Goal: Use online tool/utility: Utilize a website feature to perform a specific function

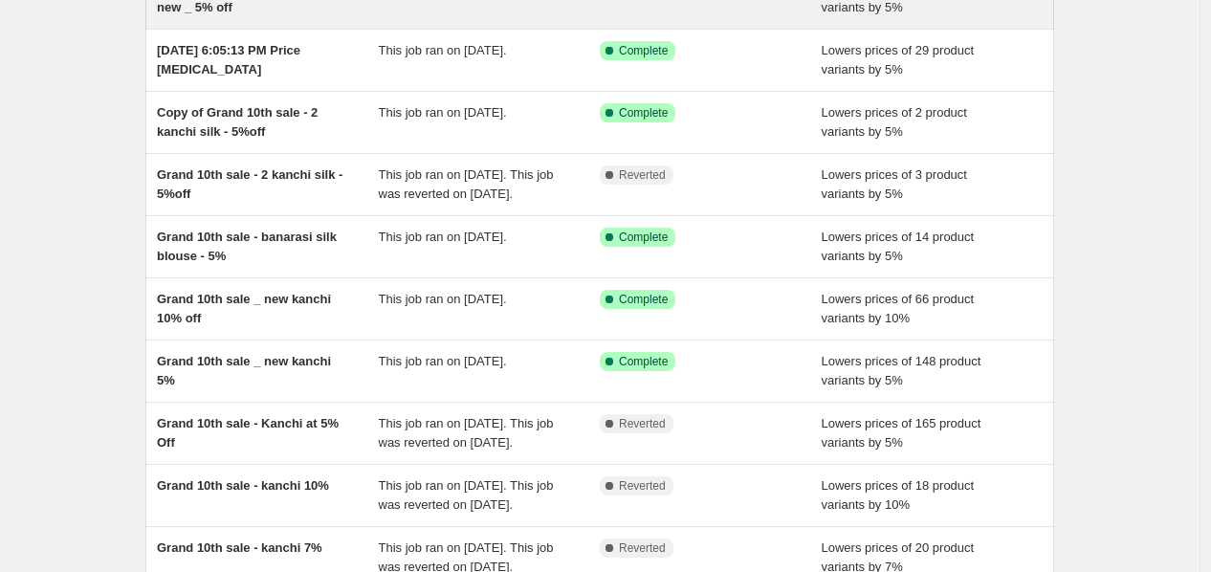
scroll to position [212, 0]
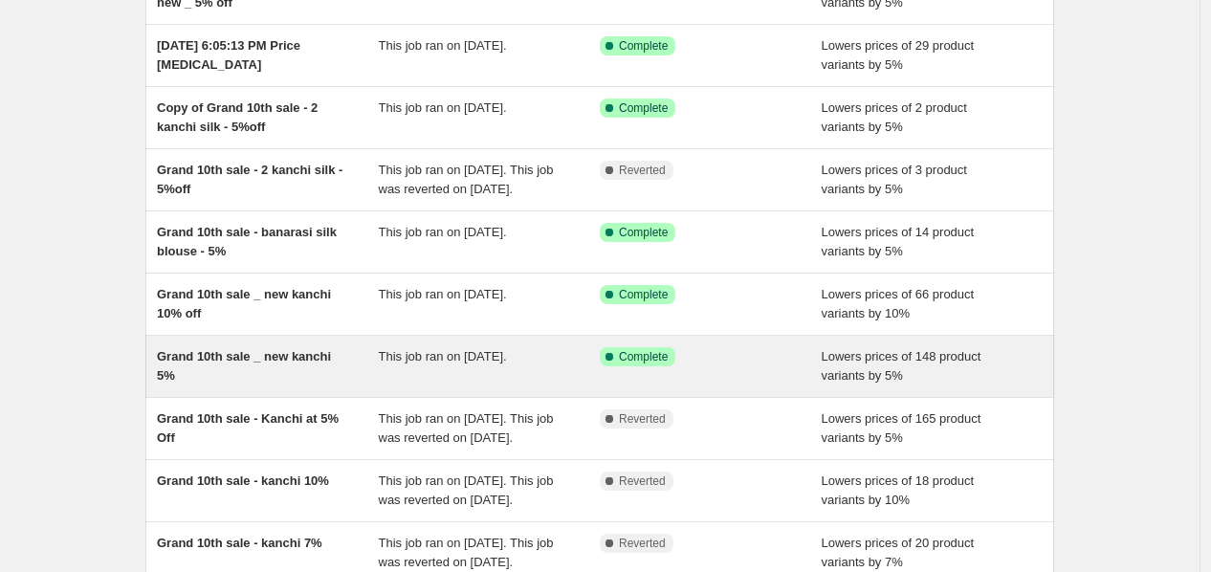
click at [299, 386] on div "Grand 10th sale _ new kanchi 5%" at bounding box center [268, 366] width 222 height 38
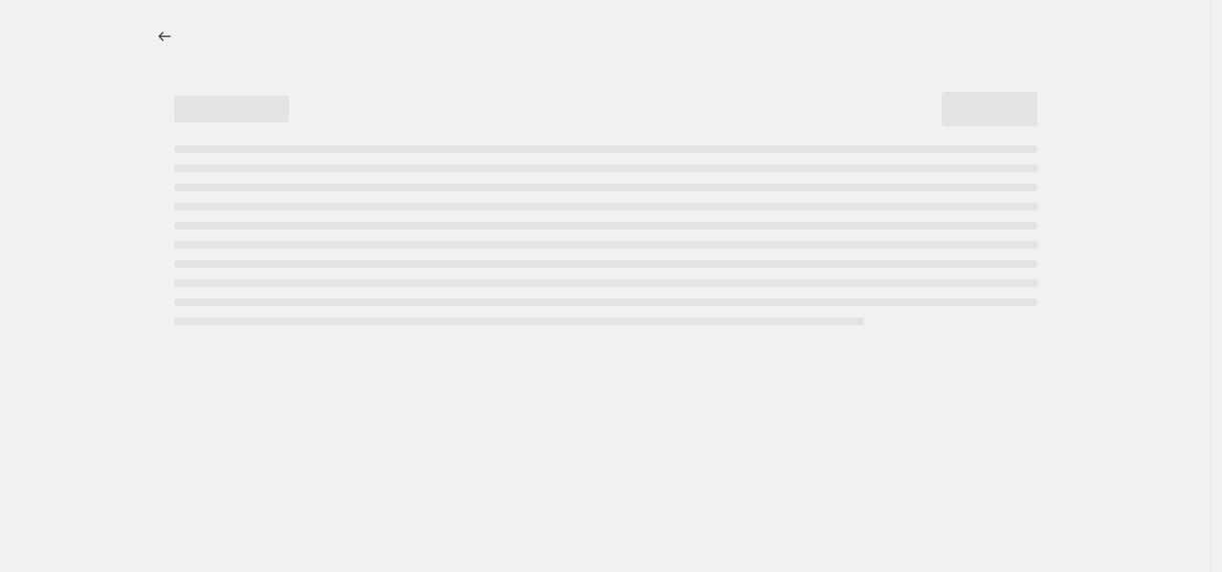
select select "percentage"
select select "collection"
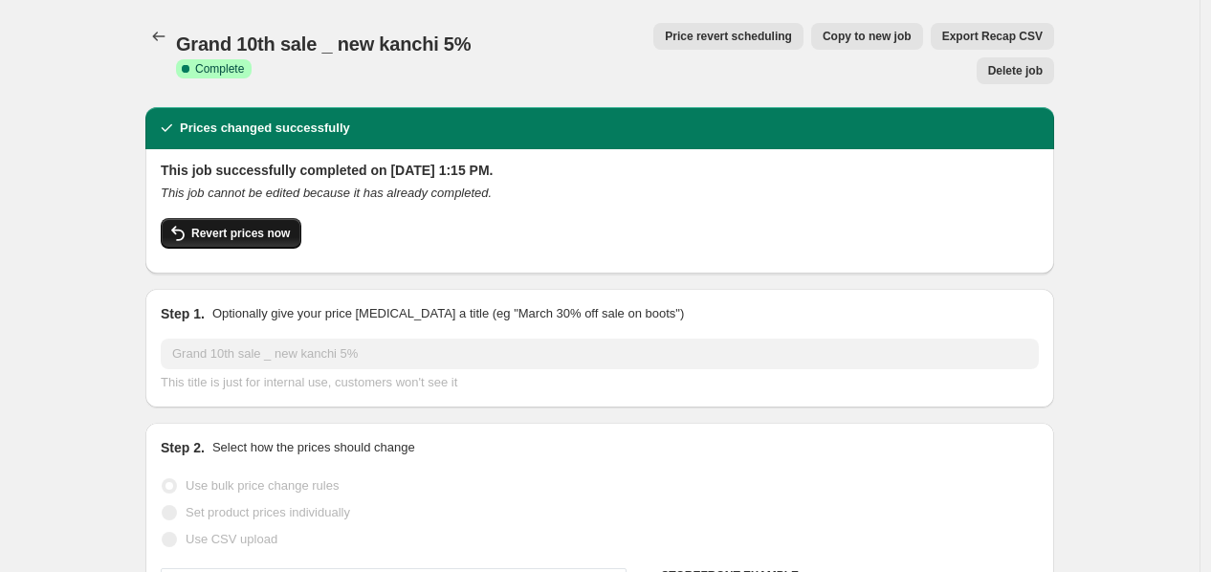
click at [232, 218] on button "Revert prices now" at bounding box center [231, 233] width 141 height 31
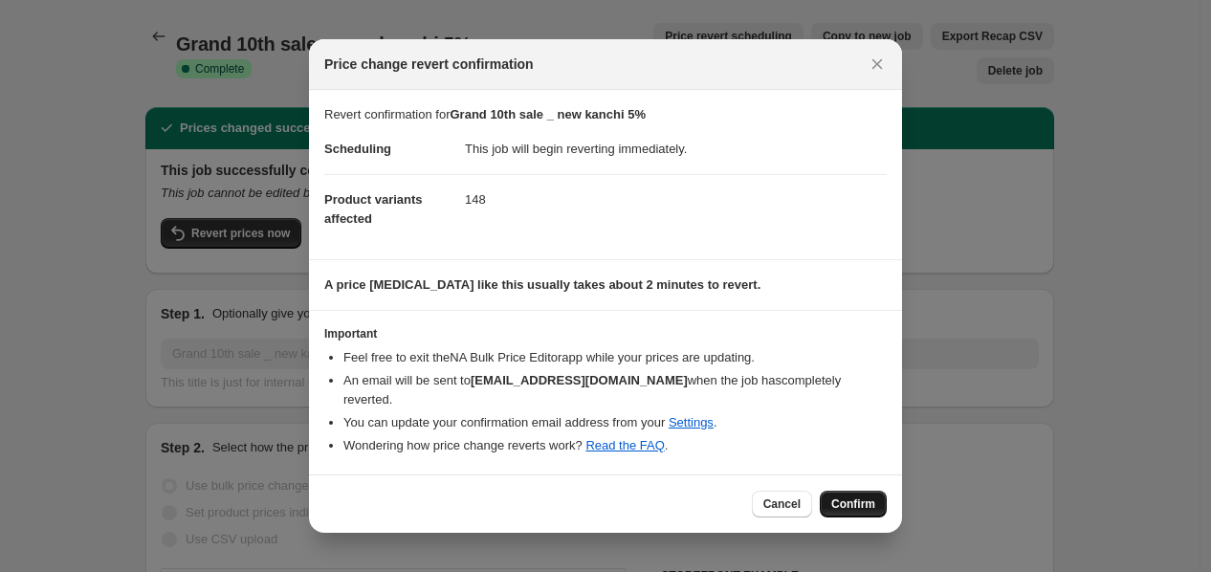
click at [863, 497] on span "Confirm" at bounding box center [853, 504] width 44 height 15
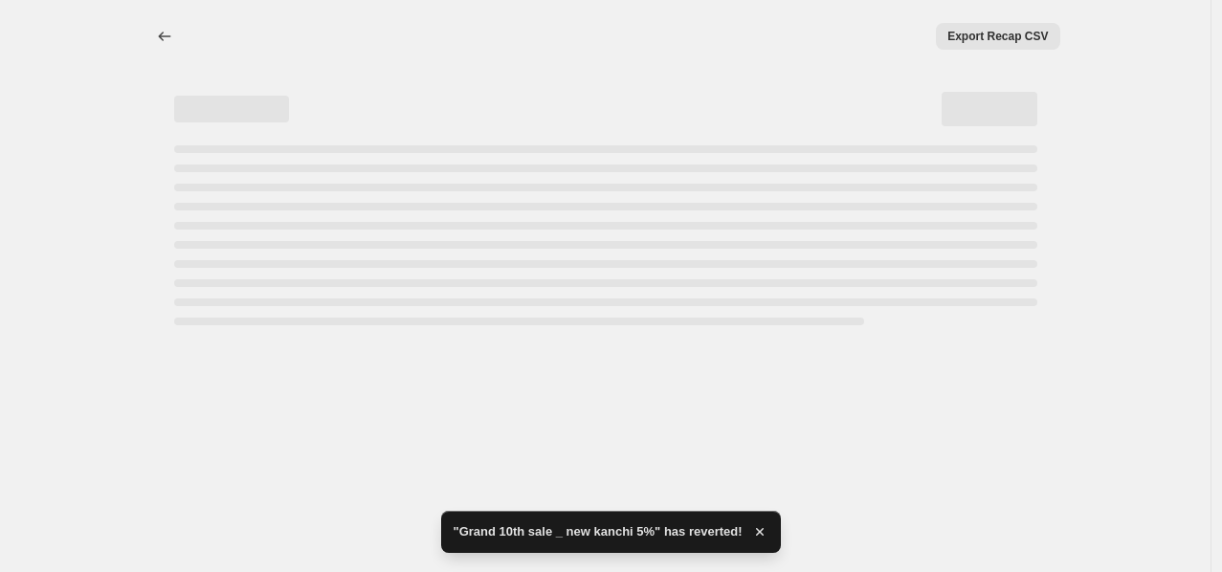
select select "percentage"
select select "collection"
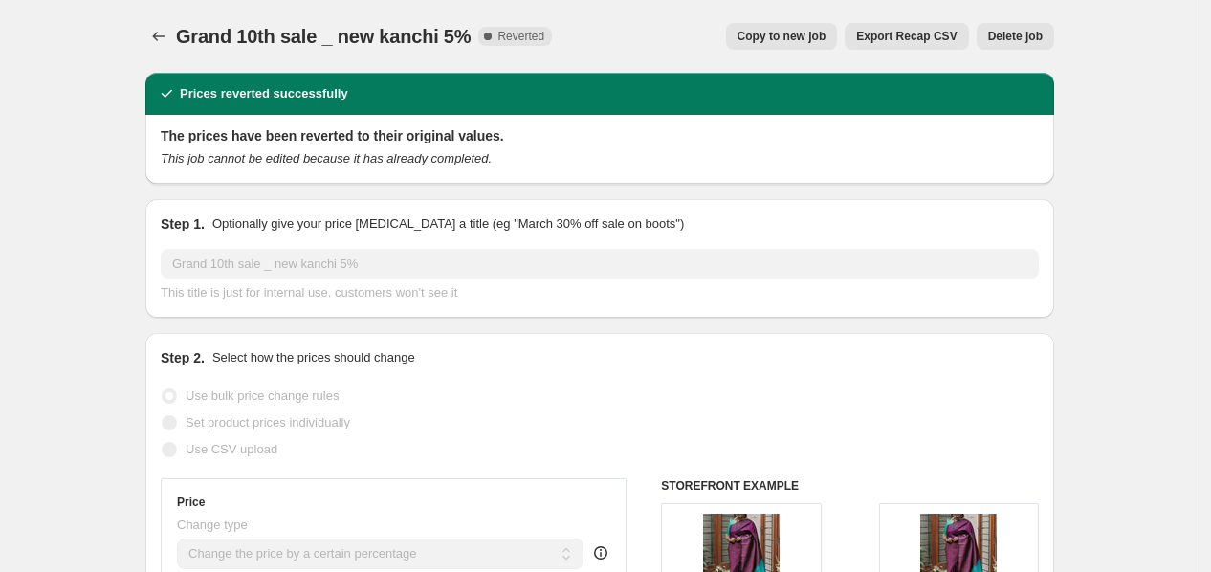
click at [797, 38] on span "Copy to new job" at bounding box center [782, 36] width 89 height 15
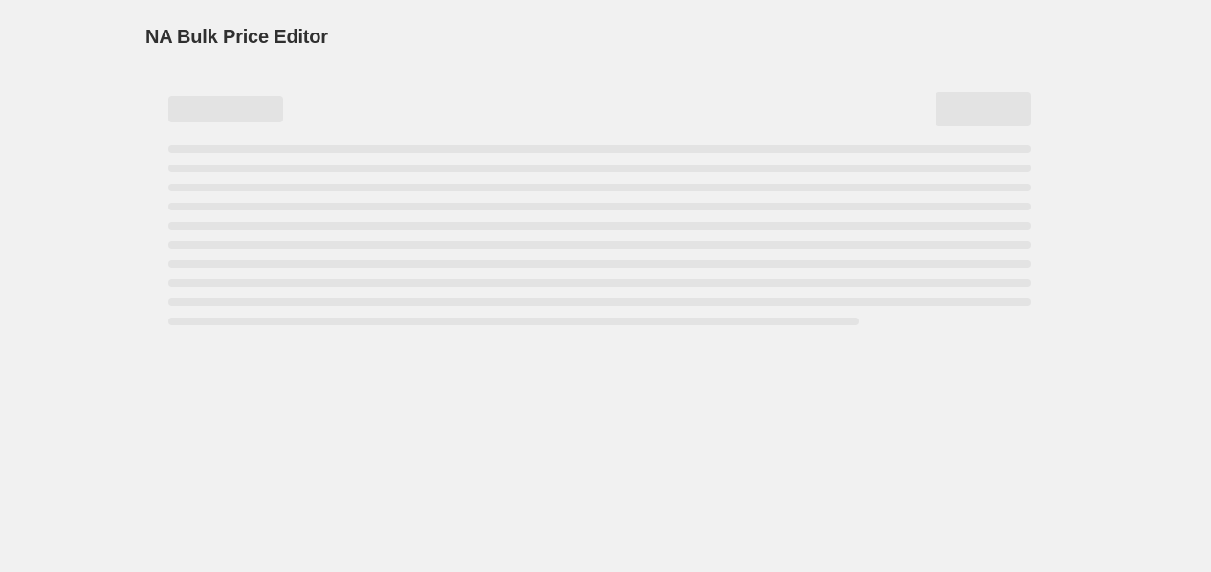
select select "percentage"
select select "collection"
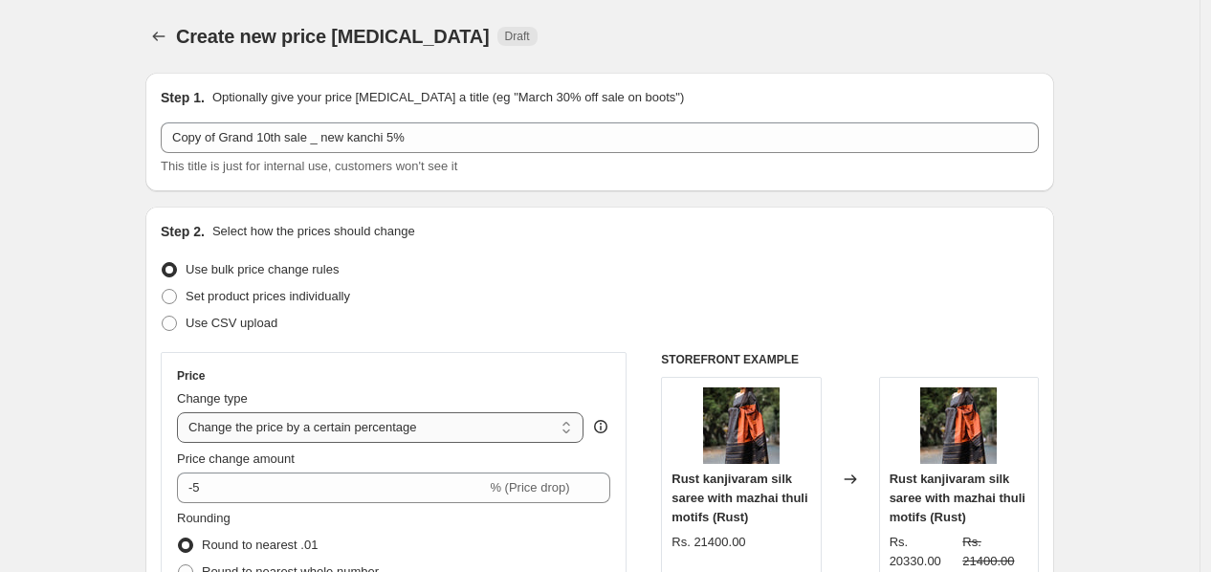
scroll to position [212, 0]
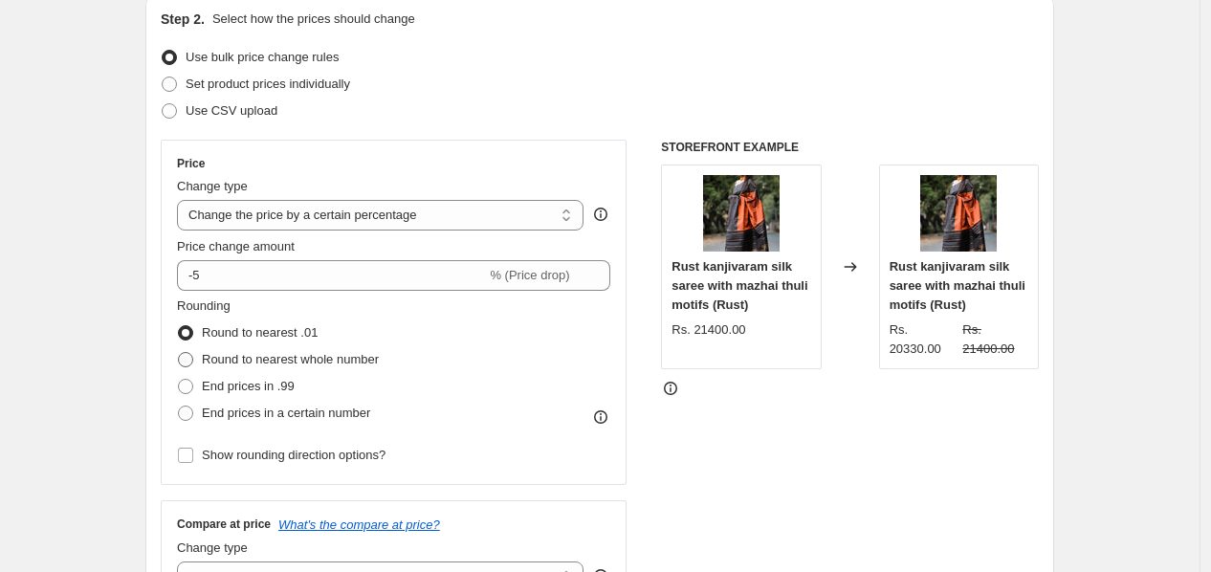
click at [193, 360] on span at bounding box center [185, 359] width 15 height 15
click at [179, 353] on input "Round to nearest whole number" at bounding box center [178, 352] width 1 height 1
radio input "true"
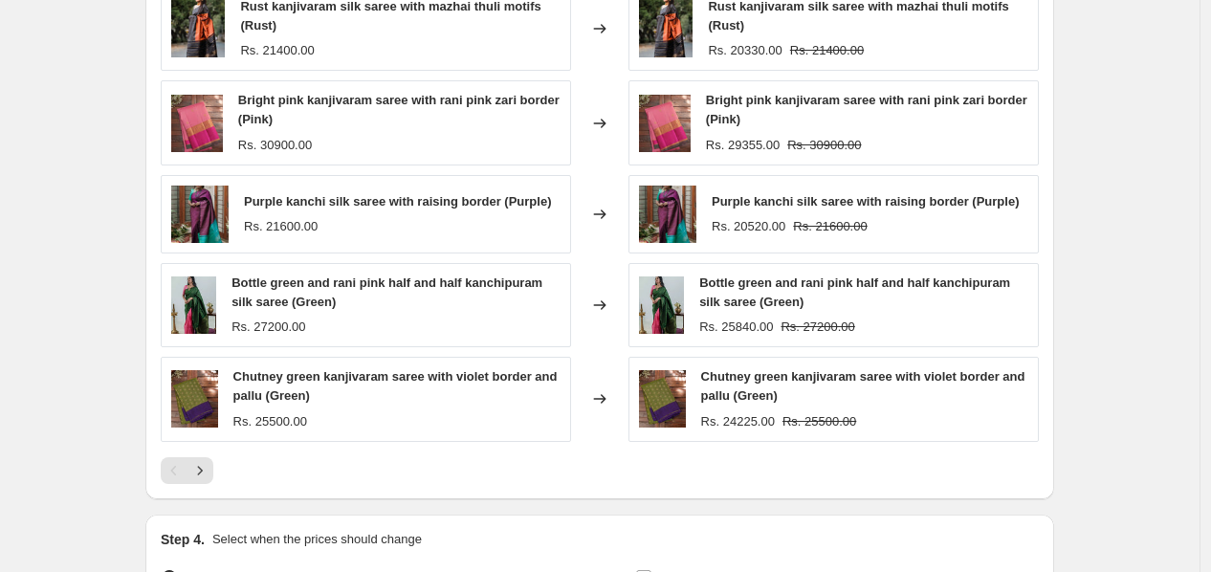
scroll to position [1582, 0]
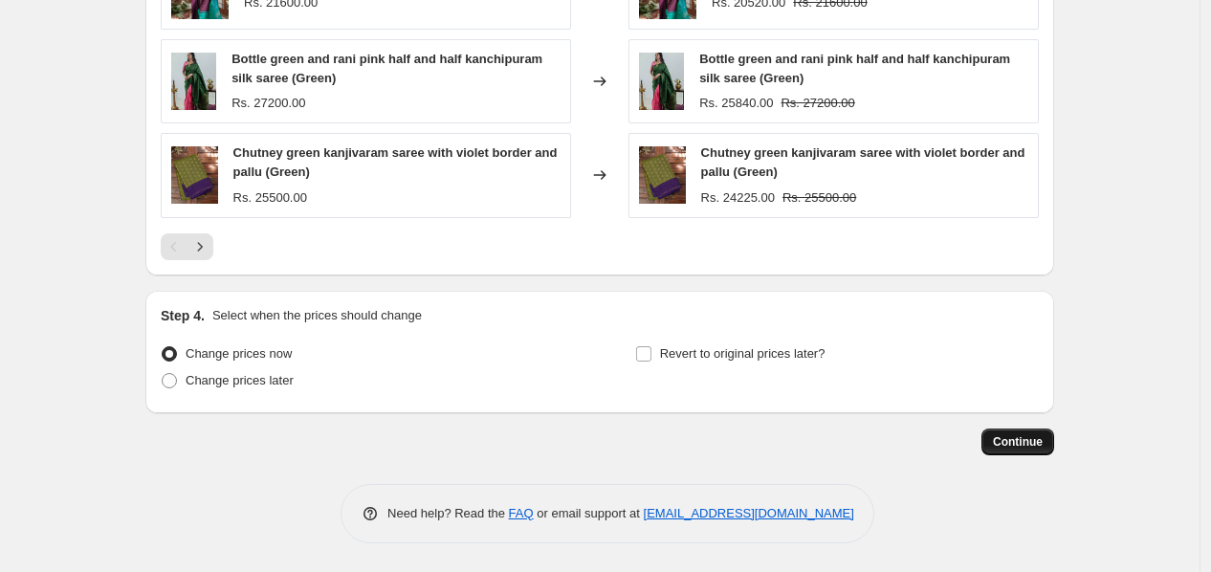
click at [1024, 439] on span "Continue" at bounding box center [1018, 441] width 50 height 15
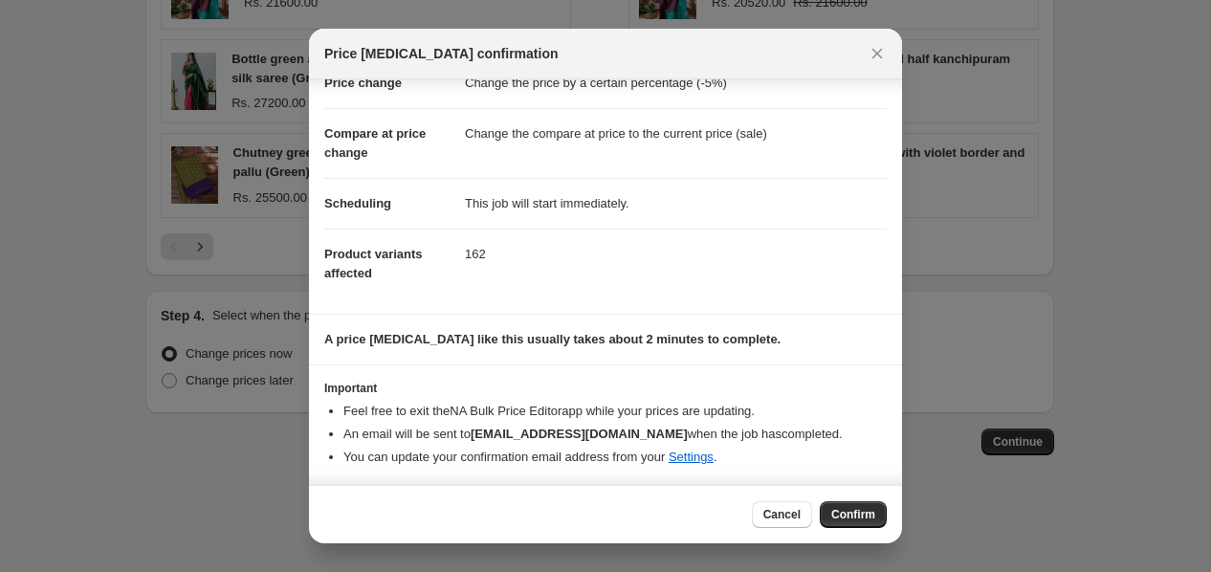
scroll to position [0, 0]
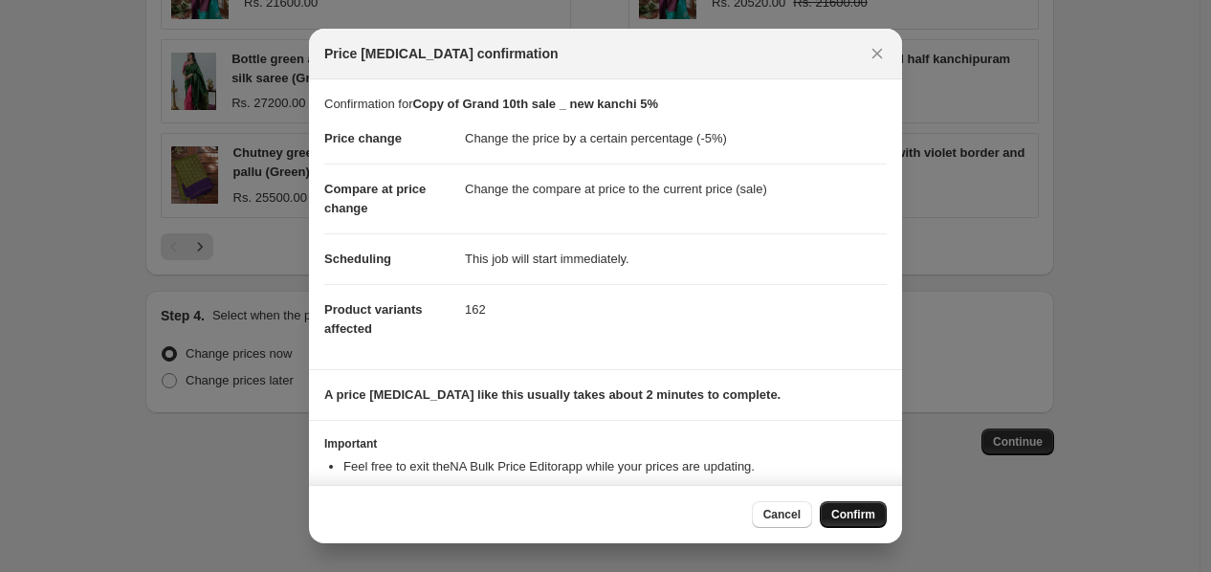
click at [868, 513] on span "Confirm" at bounding box center [853, 514] width 44 height 15
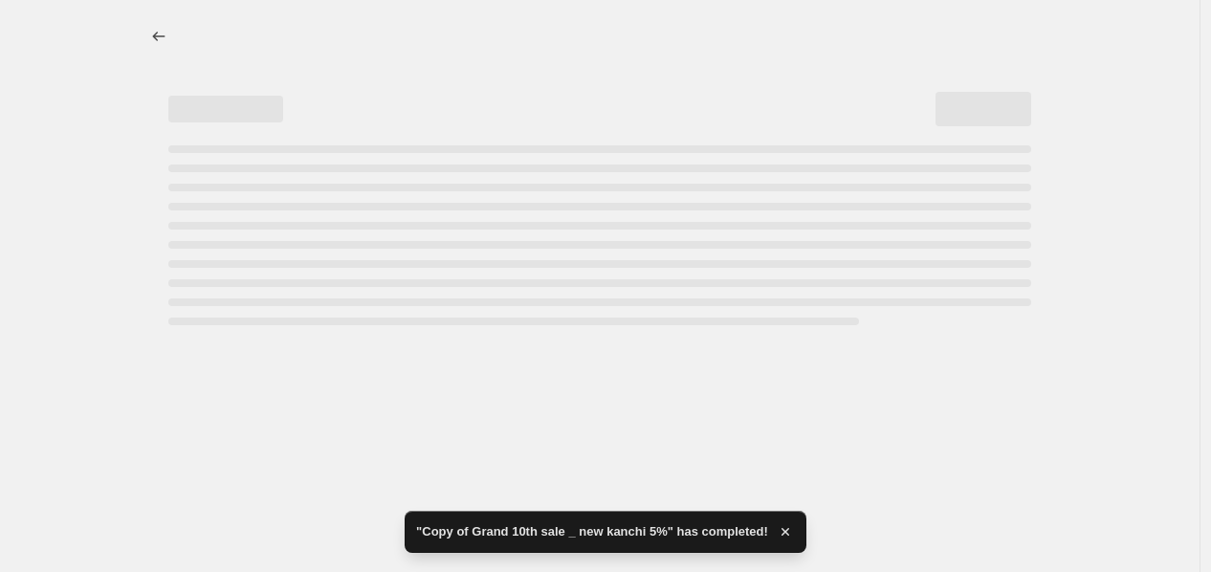
select select "percentage"
select select "collection"
